Goal: Navigation & Orientation: Find specific page/section

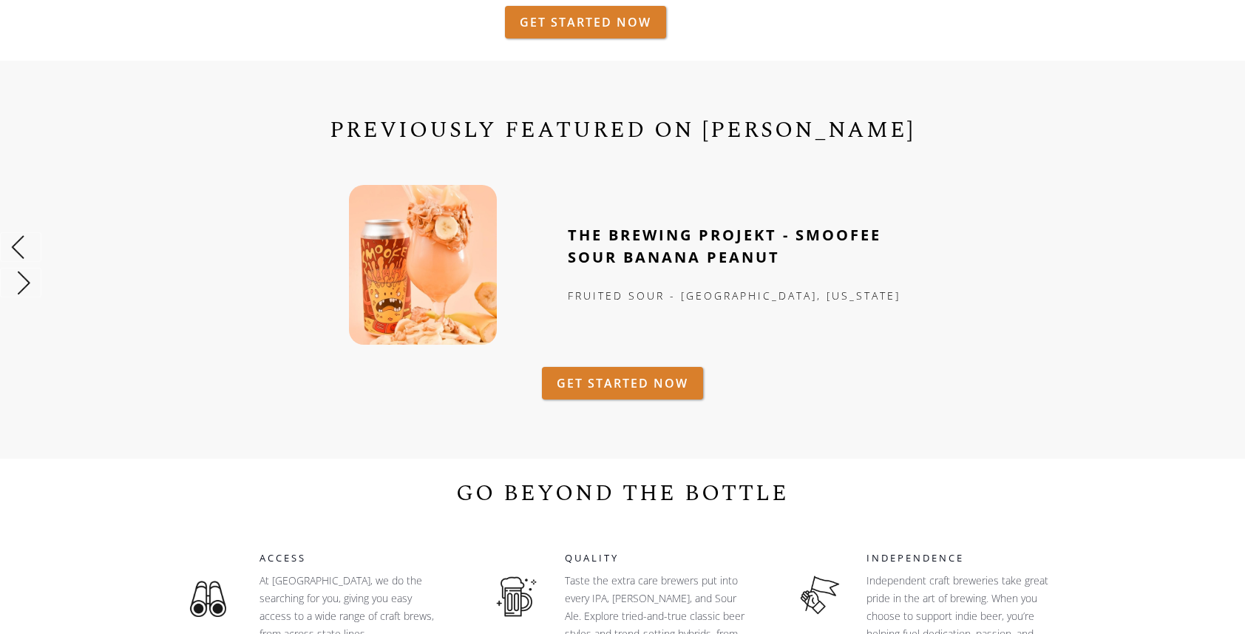
scroll to position [620, 0]
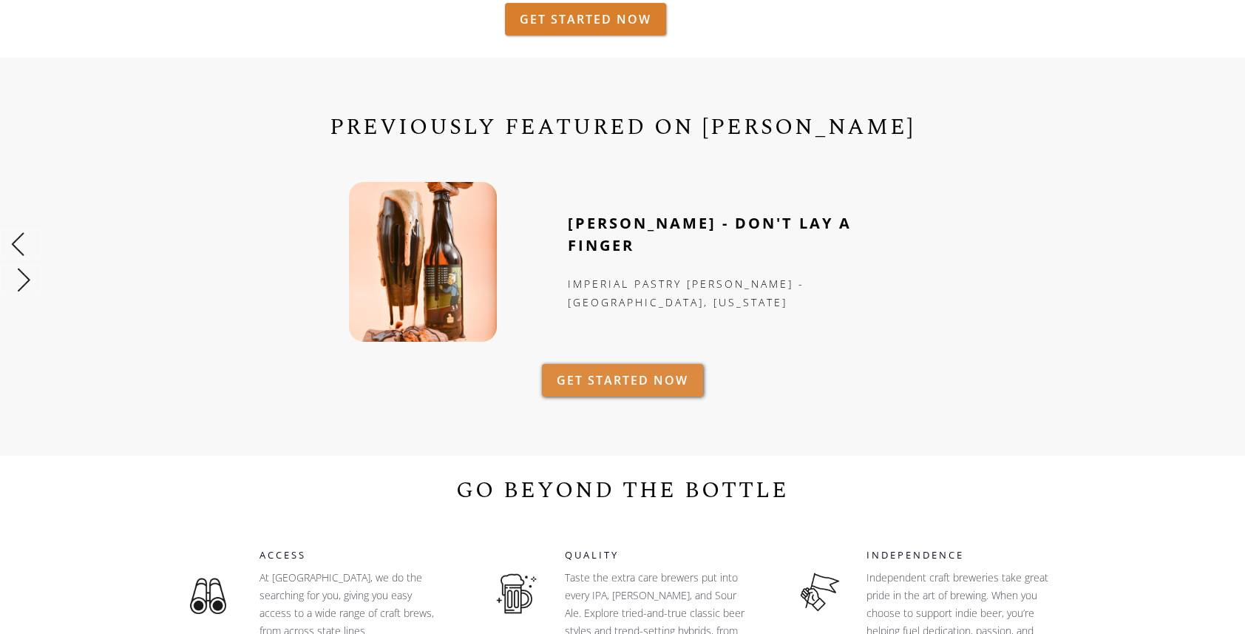
click at [609, 364] on link "GET STARTED NOW" at bounding box center [622, 380] width 161 height 33
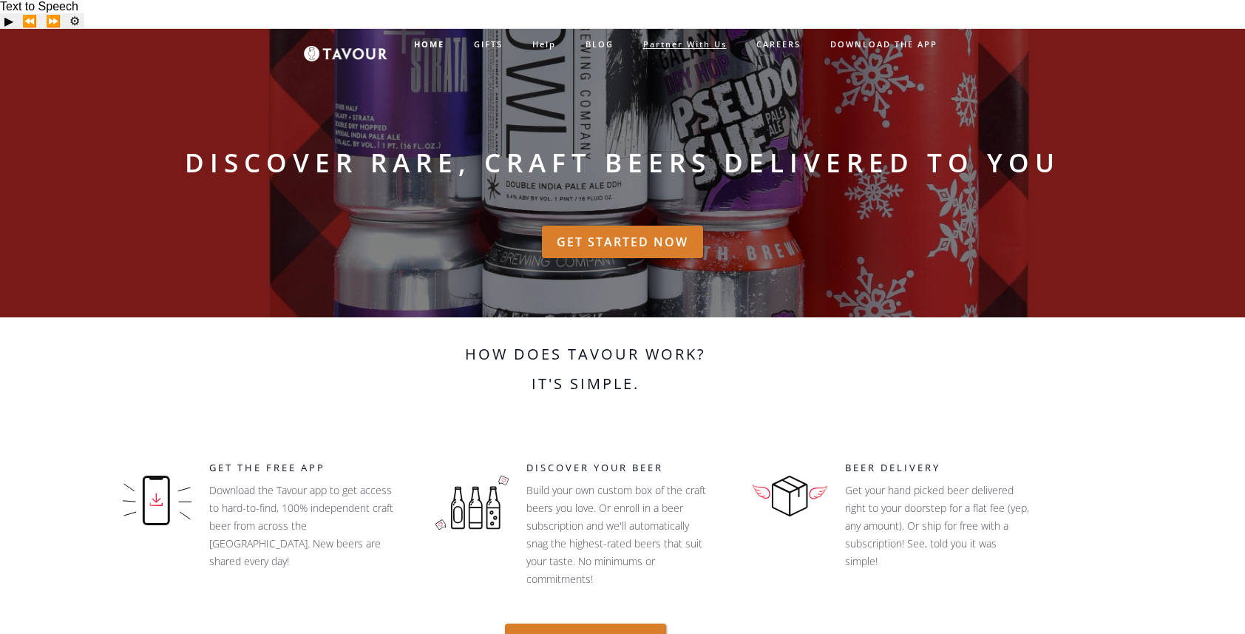
click at [670, 38] on link "partner with us" at bounding box center [685, 45] width 113 height 24
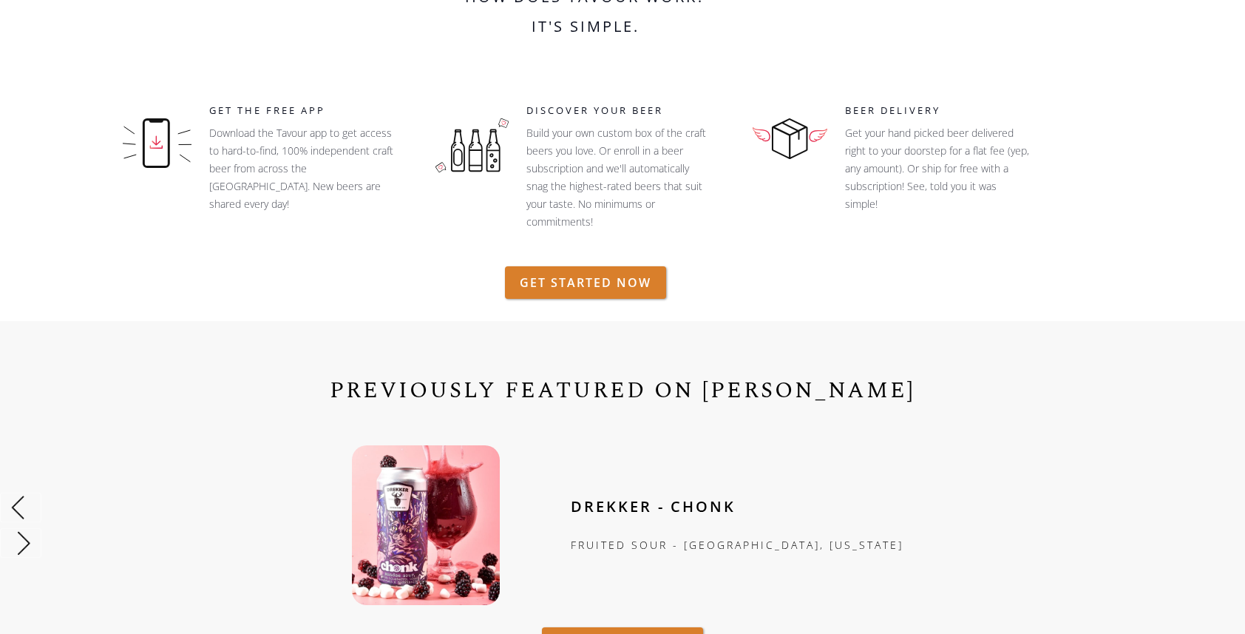
scroll to position [358, 0]
click at [537, 123] on p "Build your own custom box of the craft beers you love. Or enroll in a beer subs…" at bounding box center [619, 176] width 185 height 106
